Goal: Find specific page/section: Find specific page/section

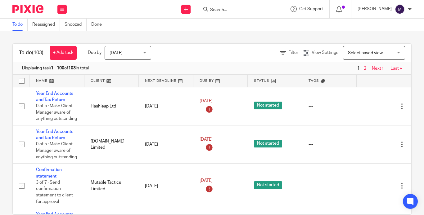
click at [232, 12] on input "Search" at bounding box center [237, 10] width 56 height 6
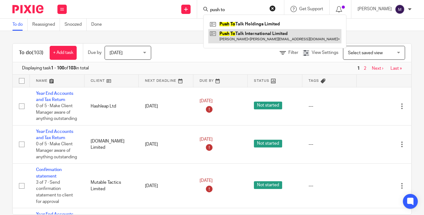
type input "push to"
click at [272, 34] on link at bounding box center [274, 36] width 133 height 14
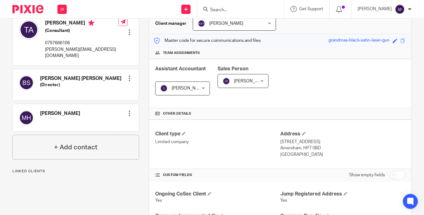
scroll to position [93, 0]
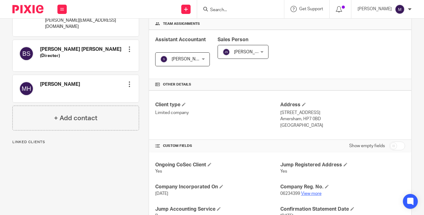
click at [313, 192] on link "View more" at bounding box center [311, 194] width 20 height 4
